Goal: Navigation & Orientation: Understand site structure

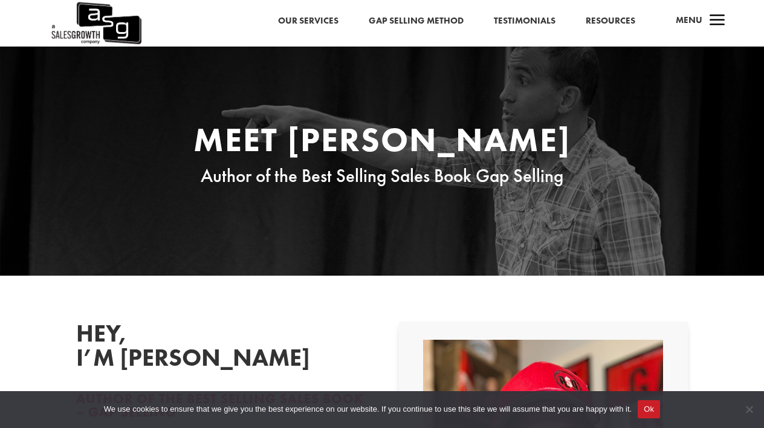
click at [527, 15] on link "Testimonials" at bounding box center [525, 21] width 62 height 16
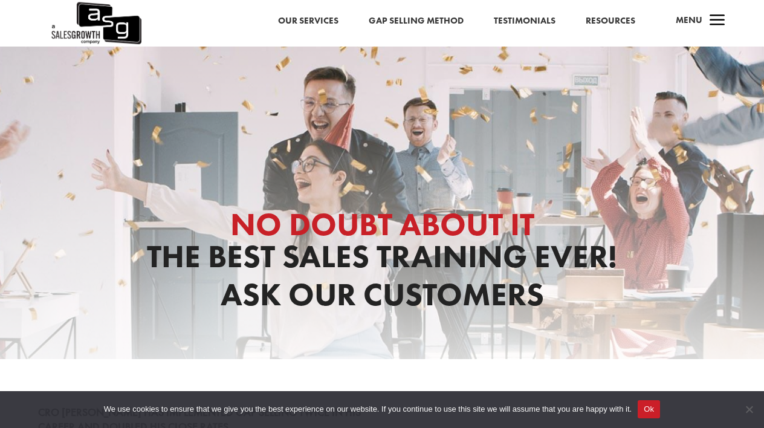
click at [307, 21] on link "Our Services" at bounding box center [308, 21] width 60 height 16
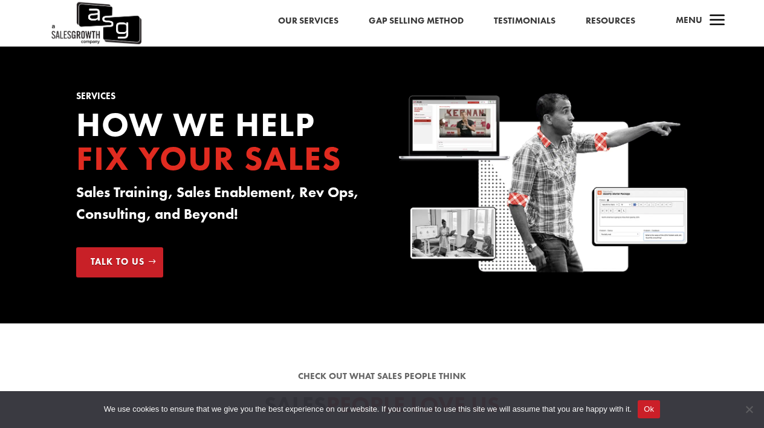
click at [408, 23] on link "Gap Selling Method" at bounding box center [416, 21] width 95 height 16
